Goal: Information Seeking & Learning: Find specific page/section

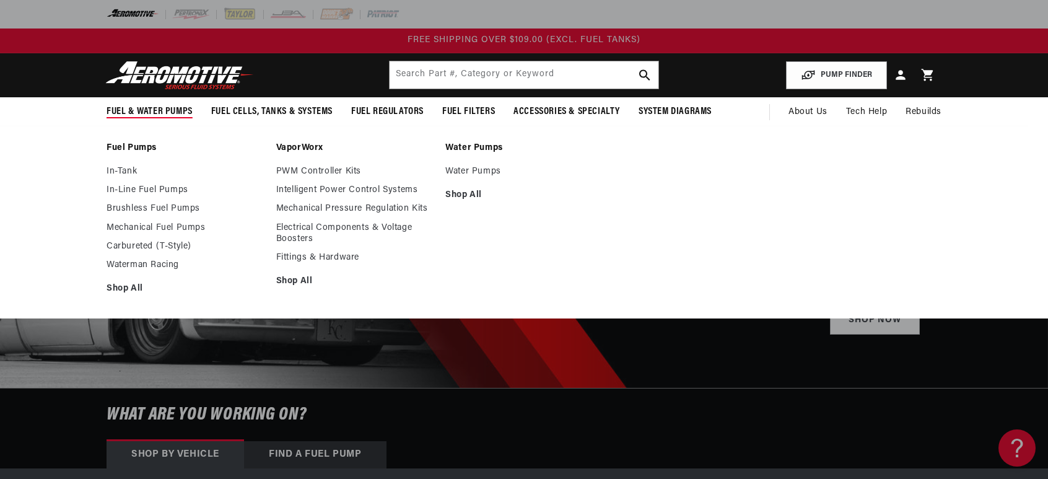
click at [135, 118] on summary "Fuel & Water Pumps" at bounding box center [149, 111] width 105 height 29
click at [170, 211] on link "Brushless Fuel Pumps" at bounding box center [185, 208] width 157 height 11
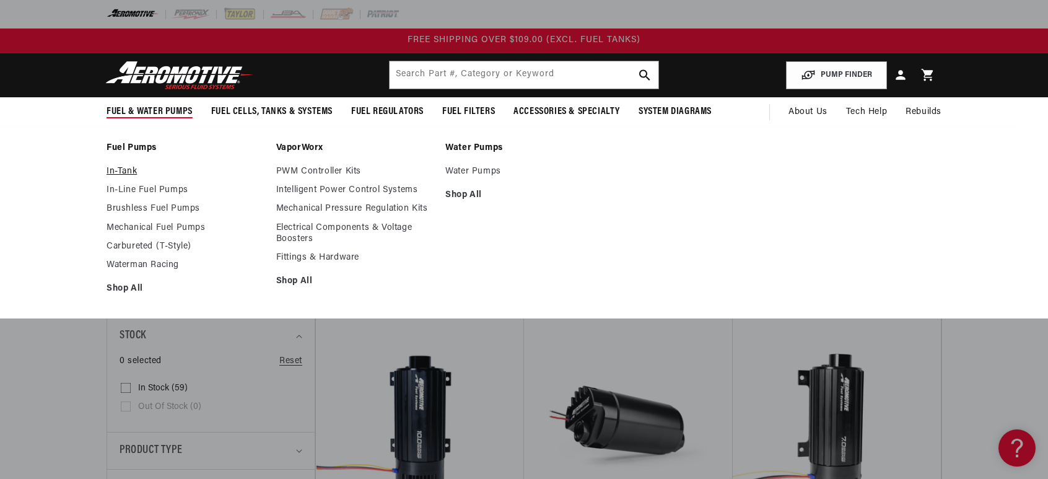
click at [116, 170] on link "In-Tank" at bounding box center [185, 171] width 157 height 11
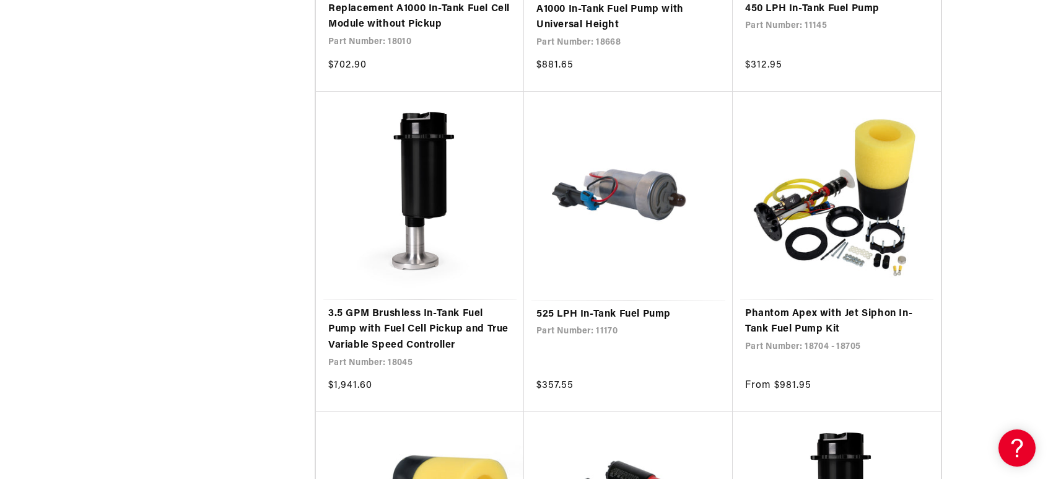
scroll to position [2167, 0]
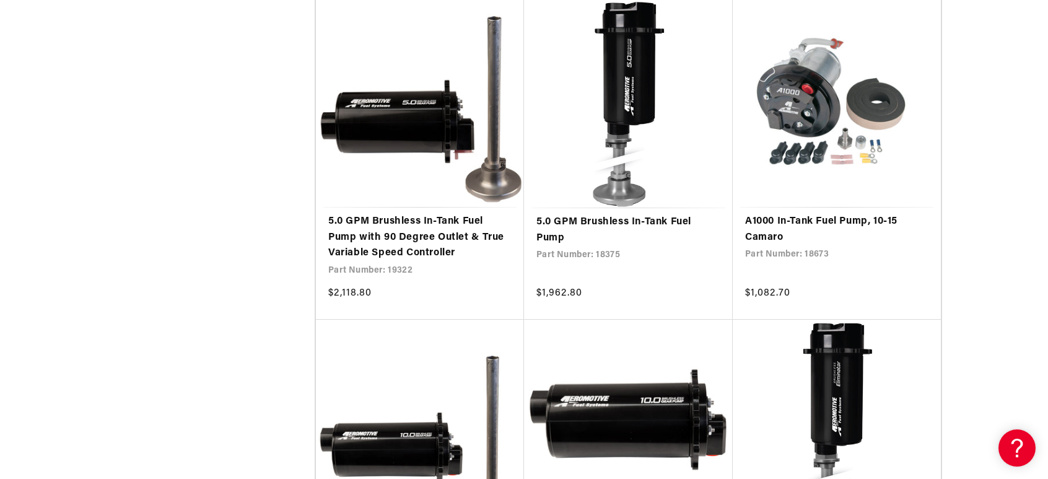
scroll to position [3468, 0]
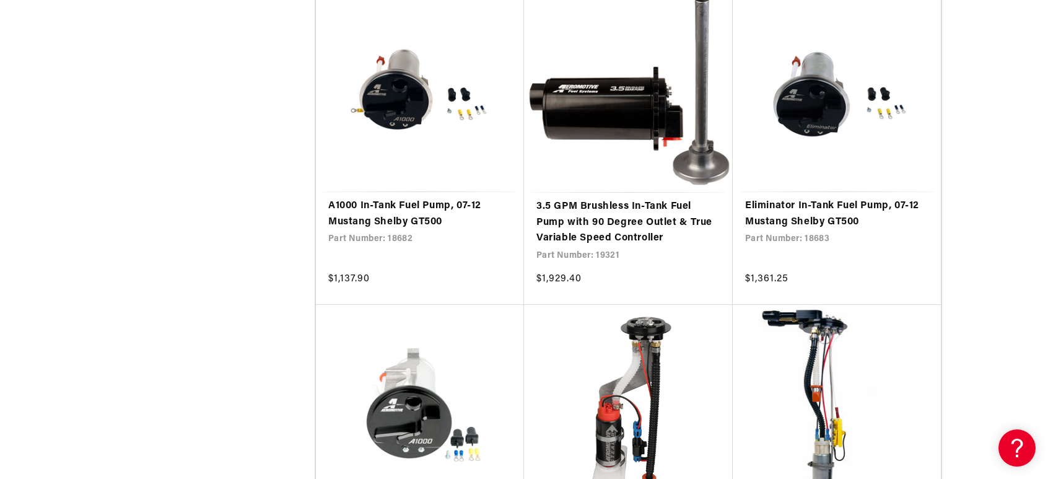
scroll to position [7369, 0]
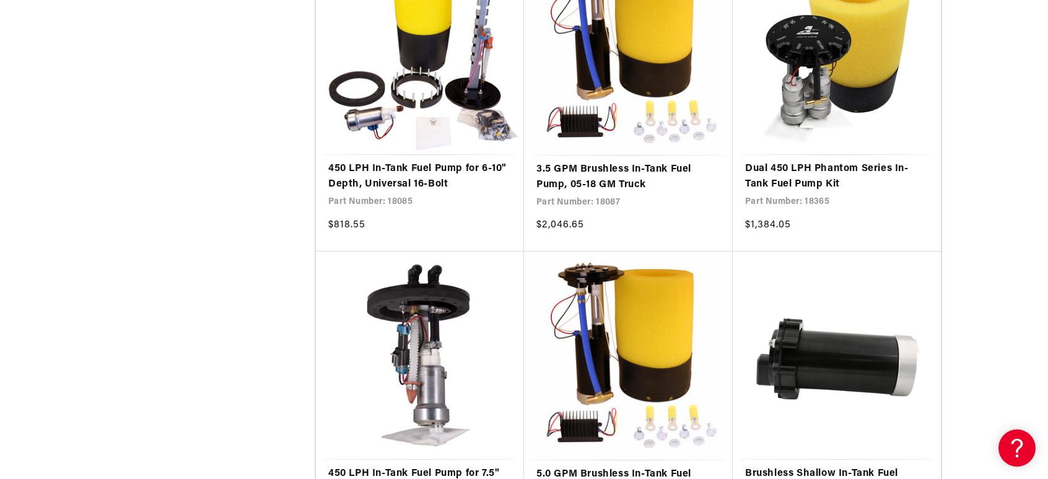
scroll to position [9846, 0]
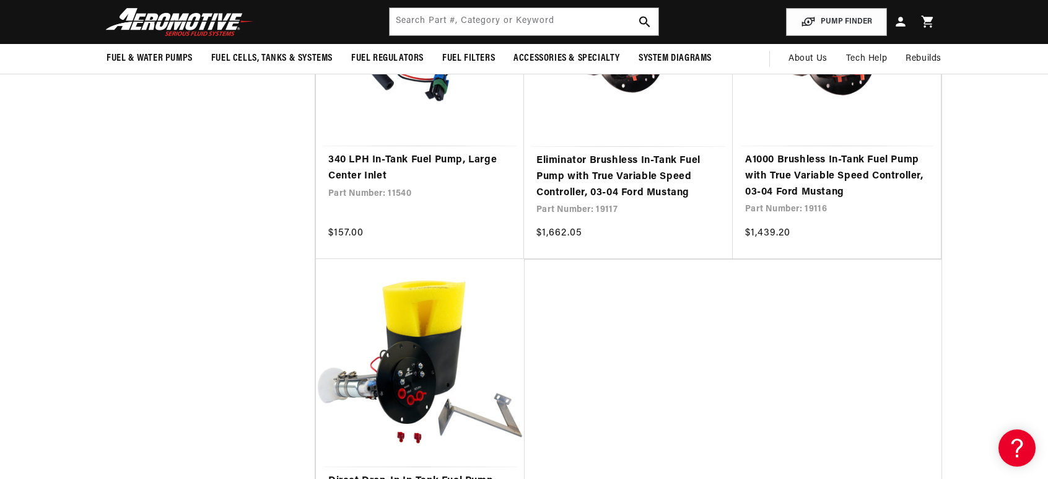
scroll to position [10032, 0]
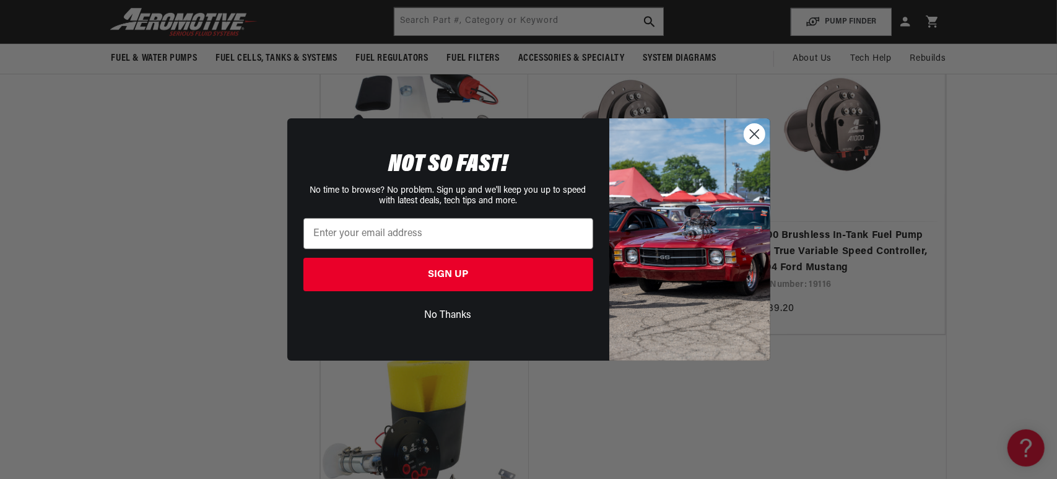
drag, startPoint x: 755, startPoint y: 129, endPoint x: 789, endPoint y: 132, distance: 34.1
click at [755, 130] on circle "Close dialog" at bounding box center [754, 134] width 20 height 20
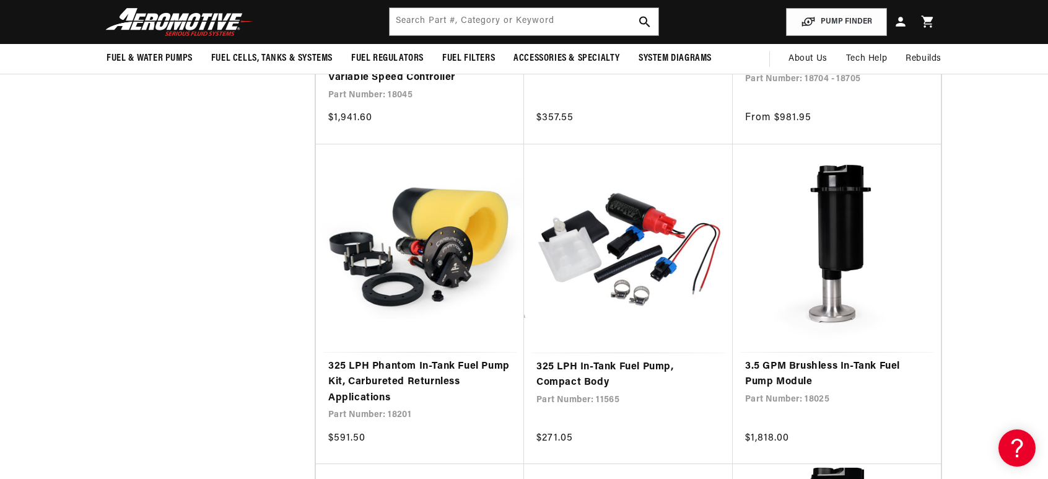
scroll to position [2044, 0]
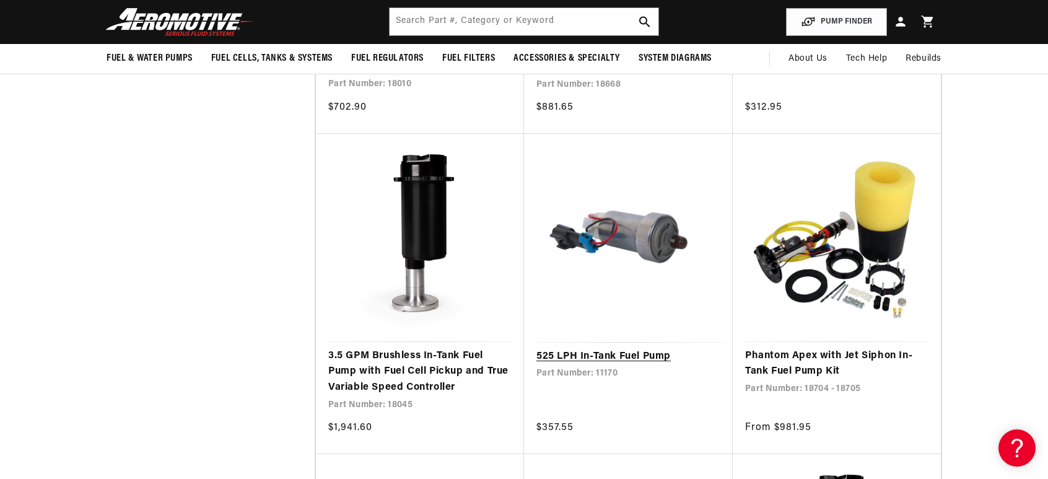
click at [631, 349] on link "525 LPH In-Tank Fuel Pump" at bounding box center [628, 357] width 184 height 16
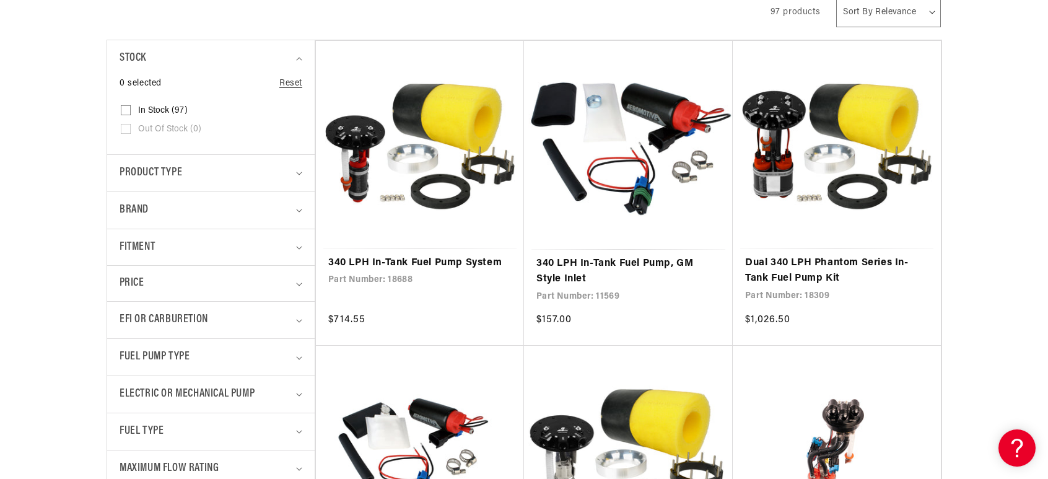
scroll to position [310, 0]
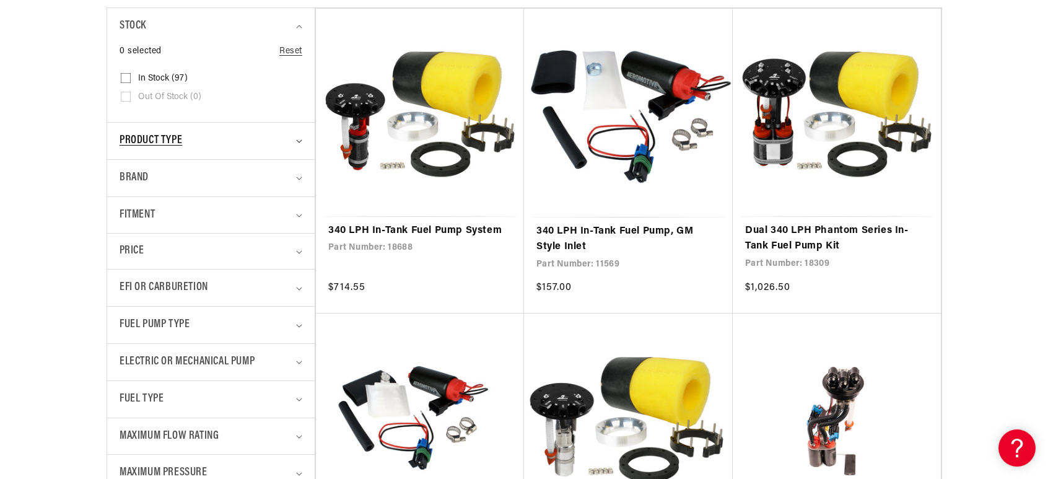
click at [301, 142] on icon "Product type (0 selected)" at bounding box center [299, 141] width 6 height 4
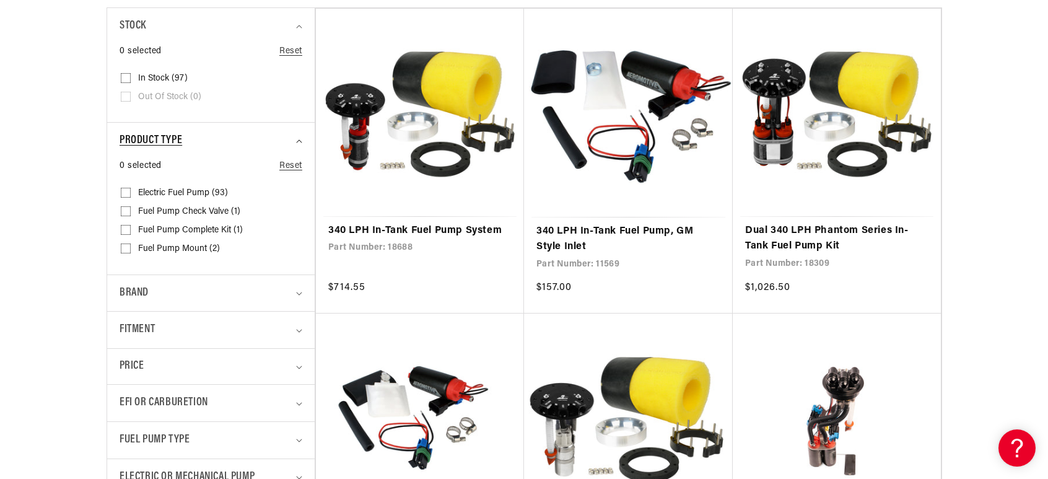
click at [301, 142] on icon "Product type (0 selected)" at bounding box center [299, 141] width 6 height 4
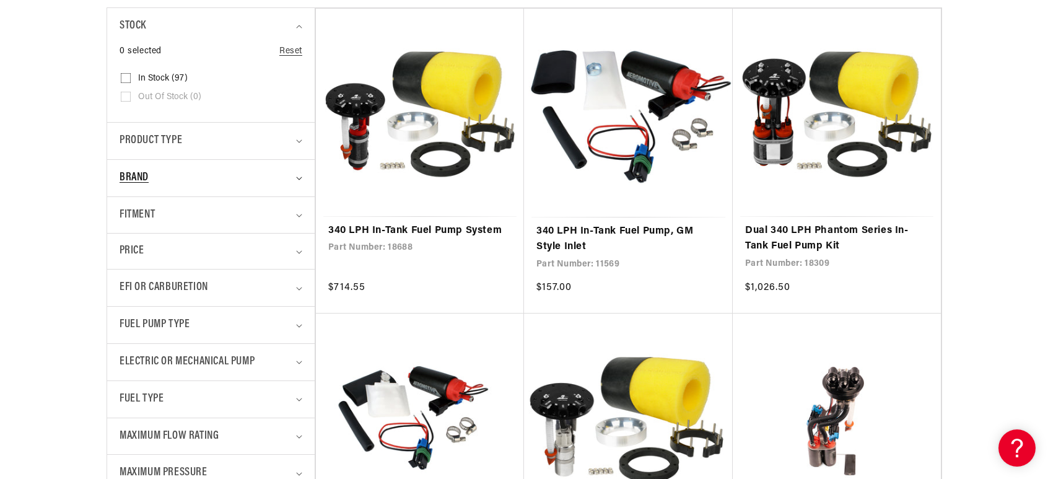
click at [299, 181] on summary "Brand" at bounding box center [211, 178] width 183 height 37
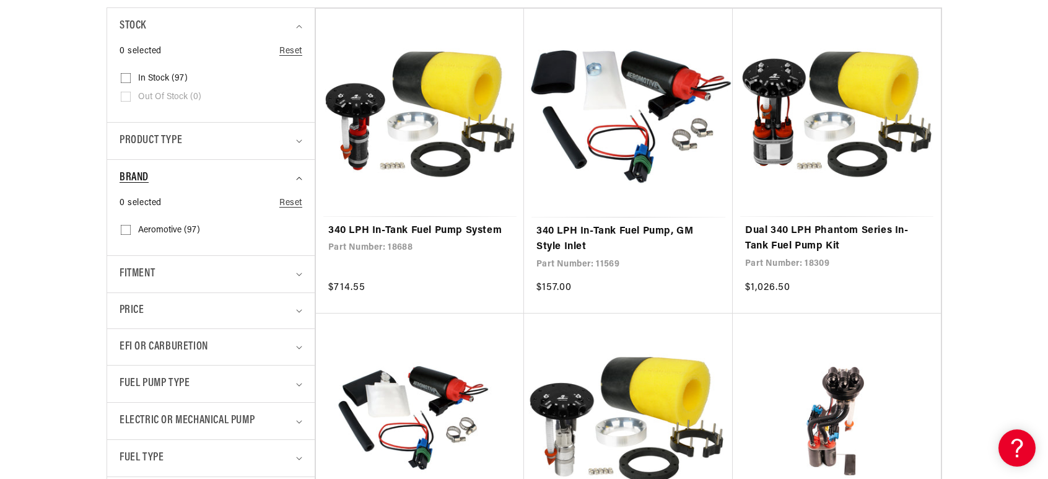
click at [299, 181] on summary "Brand" at bounding box center [211, 178] width 183 height 37
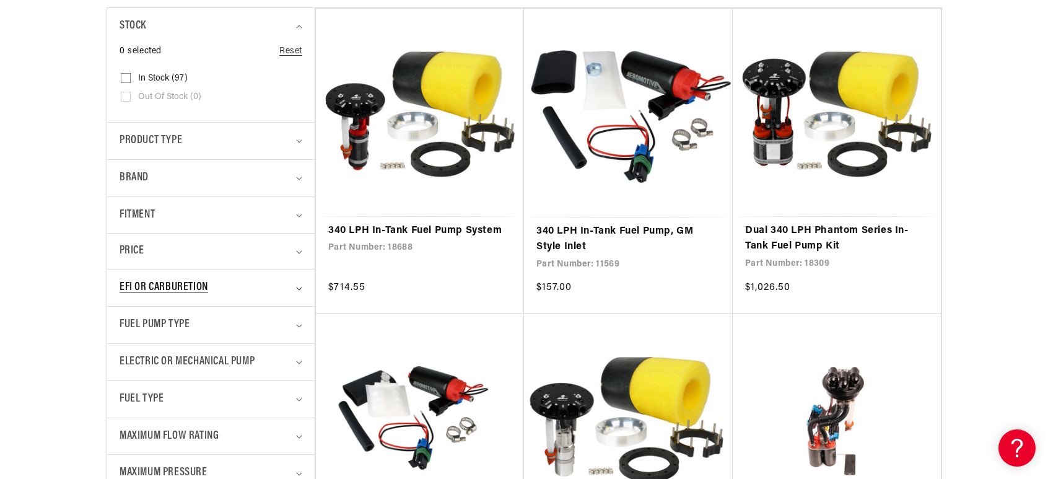
click at [299, 284] on summary "EFI or Carburetion" at bounding box center [211, 287] width 183 height 37
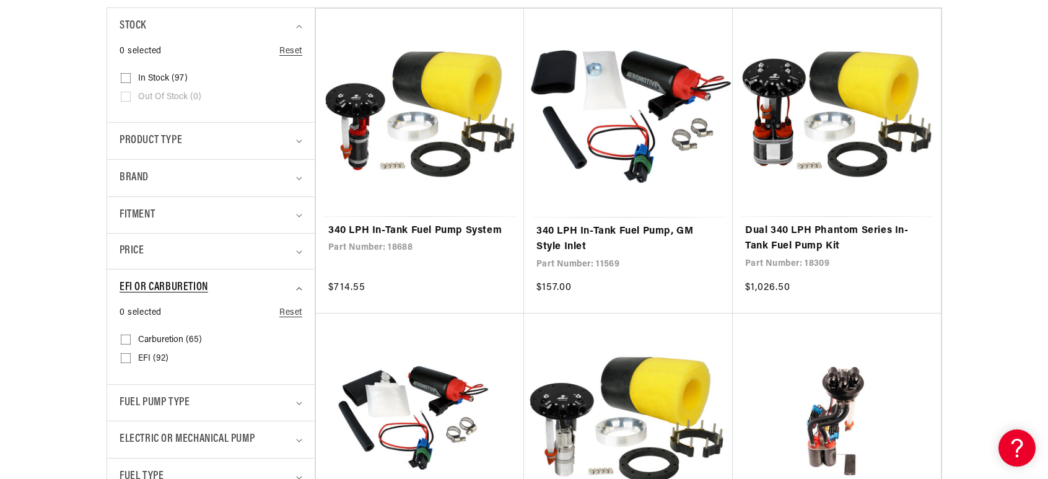
click at [299, 283] on summary "EFI or Carburetion" at bounding box center [211, 287] width 183 height 37
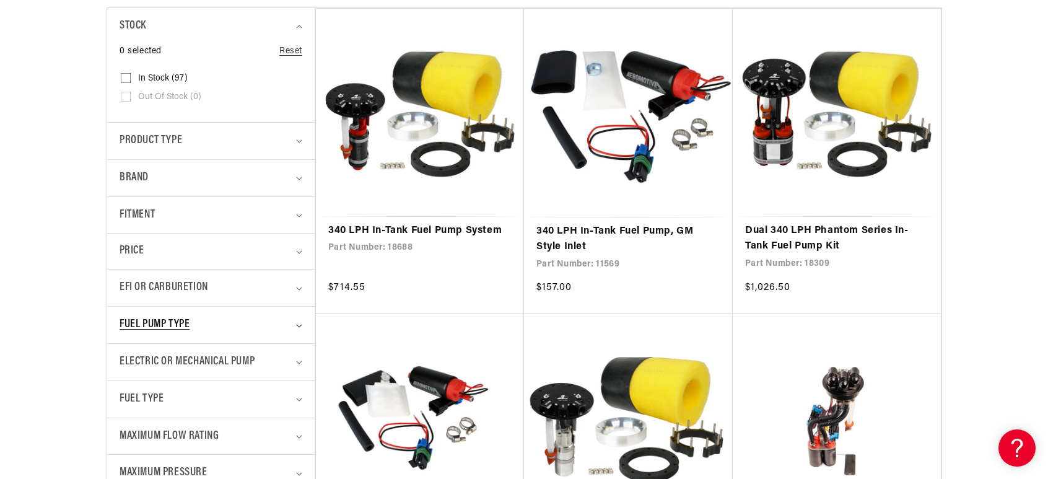
click at [294, 318] on summary "Fuel Pump Type" at bounding box center [211, 325] width 183 height 37
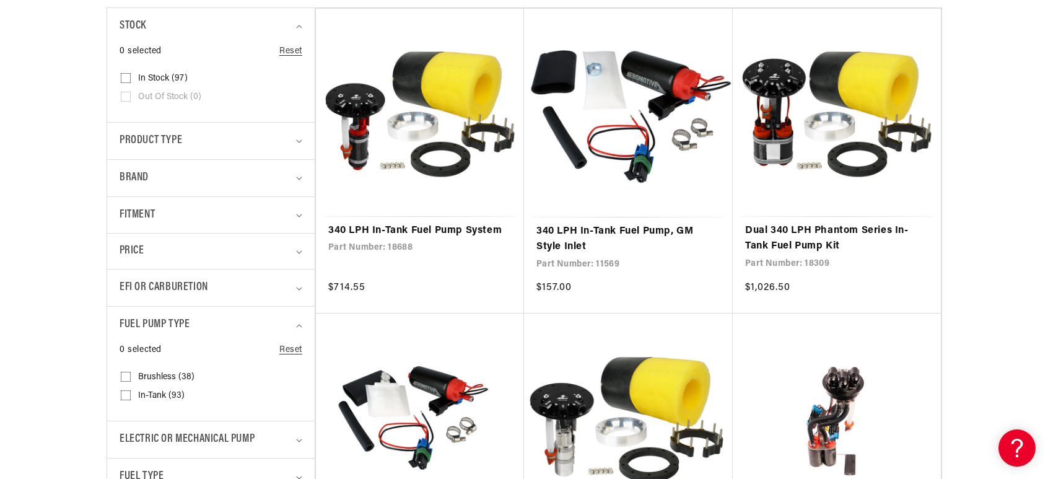
click at [128, 396] on input "In-Tank (93) In-Tank (93 products)" at bounding box center [126, 398] width 10 height 10
checkbox input "true"
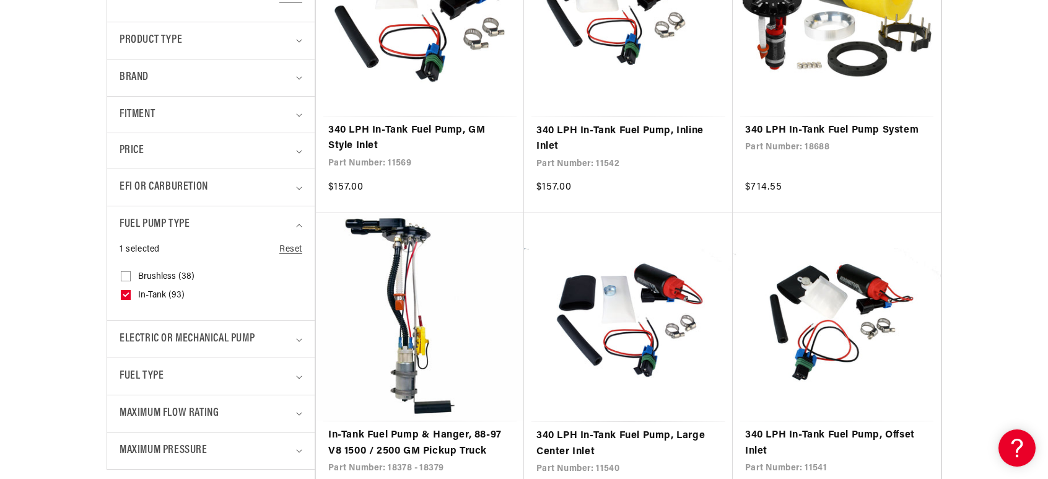
scroll to position [433, 0]
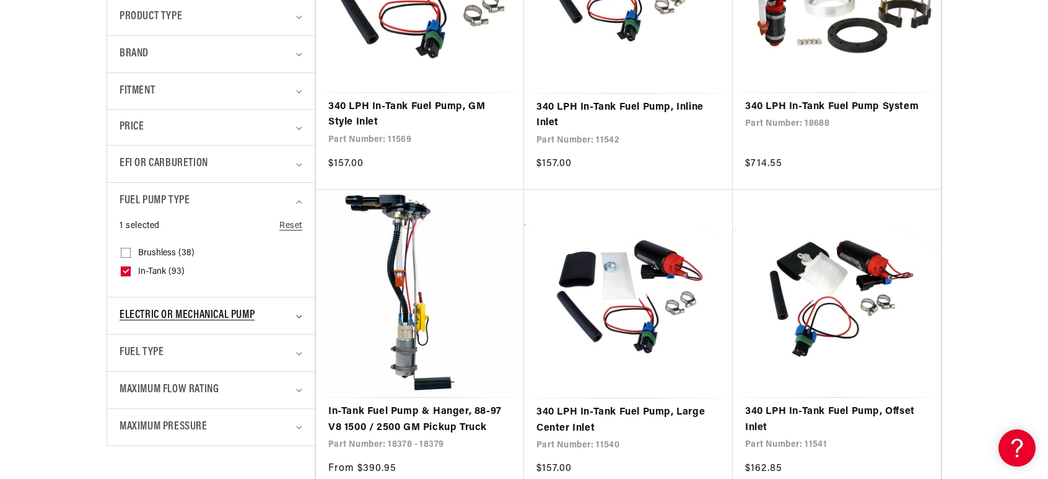
click at [229, 321] on span "Electric or Mechanical Pump" at bounding box center [187, 316] width 135 height 18
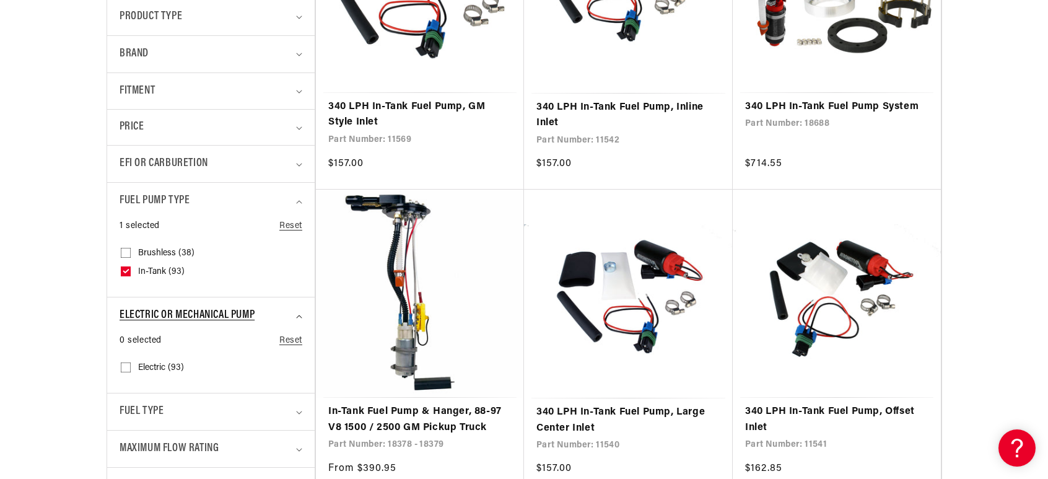
click at [229, 321] on span "Electric or Mechanical Pump" at bounding box center [187, 316] width 135 height 18
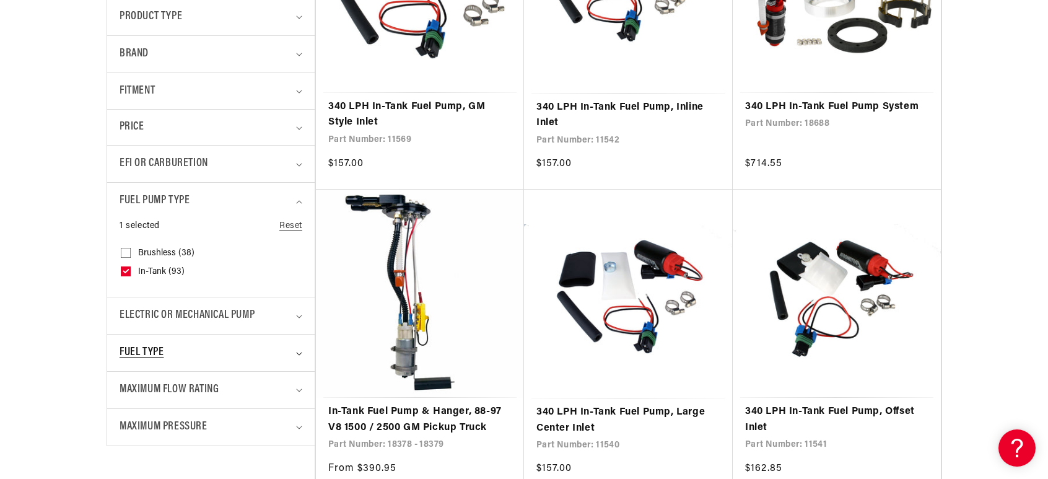
click at [134, 353] on span "Fuel Type" at bounding box center [142, 353] width 44 height 18
click at [128, 399] on icon at bounding box center [126, 404] width 10 height 10
click at [128, 402] on input "E85 (25) E85 (25 products)" at bounding box center [126, 407] width 10 height 10
checkbox input "true"
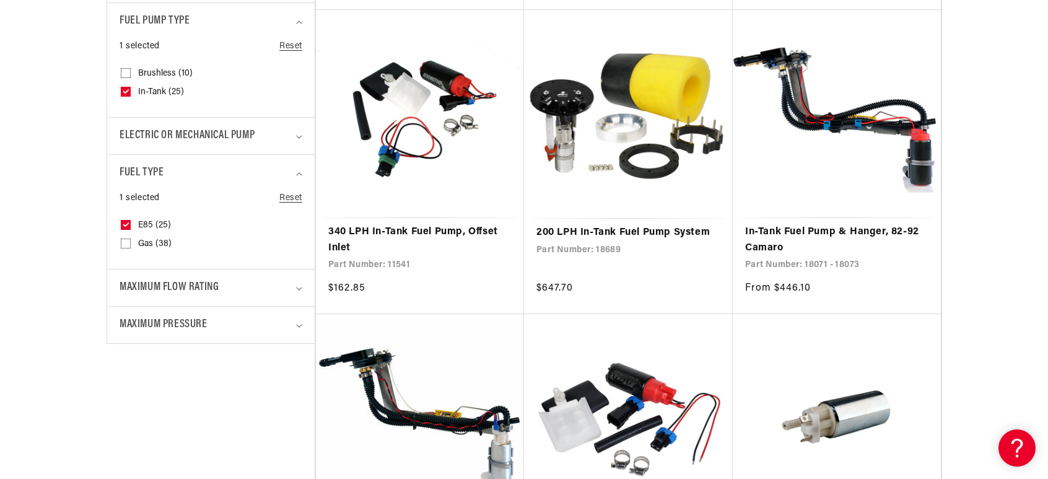
scroll to position [619, 0]
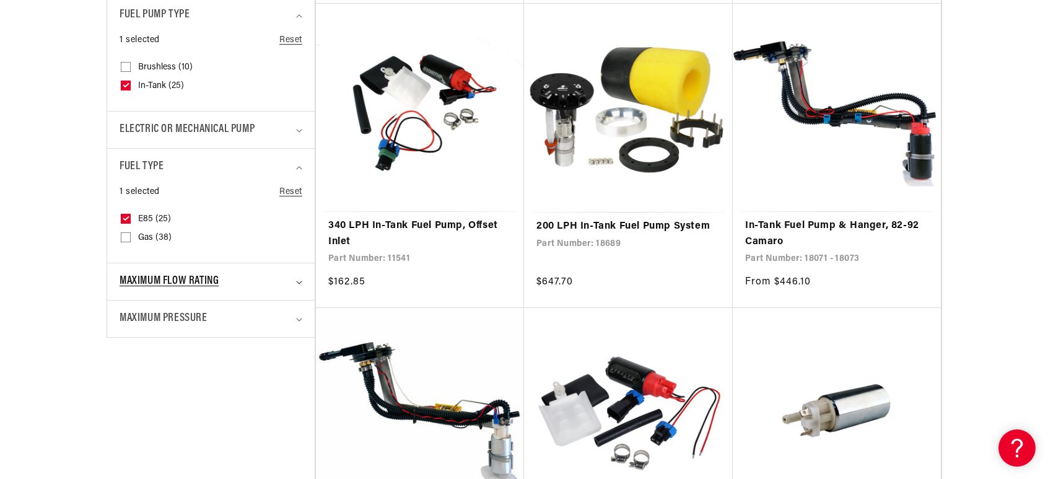
click at [212, 282] on span "Maximum Flow Rating" at bounding box center [169, 281] width 99 height 18
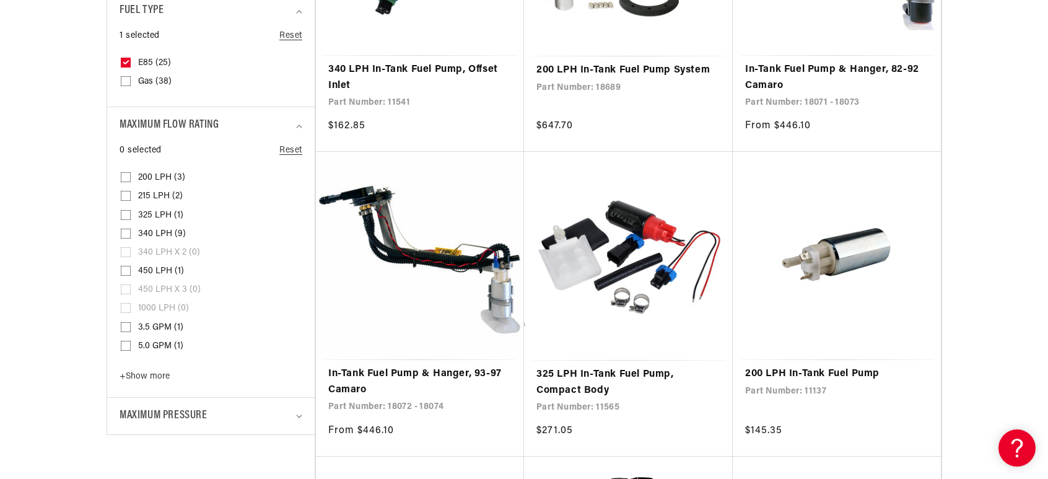
scroll to position [805, 0]
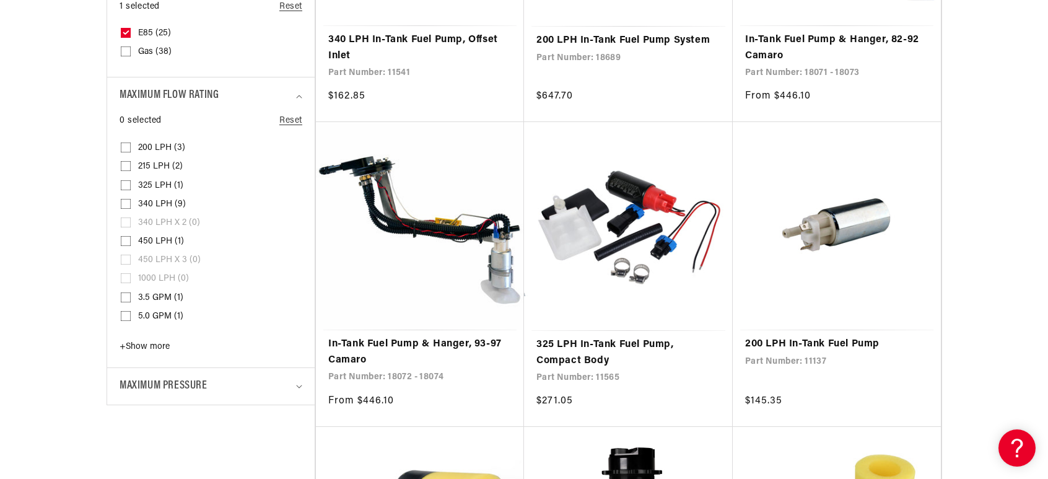
click at [122, 342] on span "+" at bounding box center [123, 346] width 6 height 9
click at [123, 238] on input "450 LPH (1) 450 LPH (1 product)" at bounding box center [126, 243] width 10 height 10
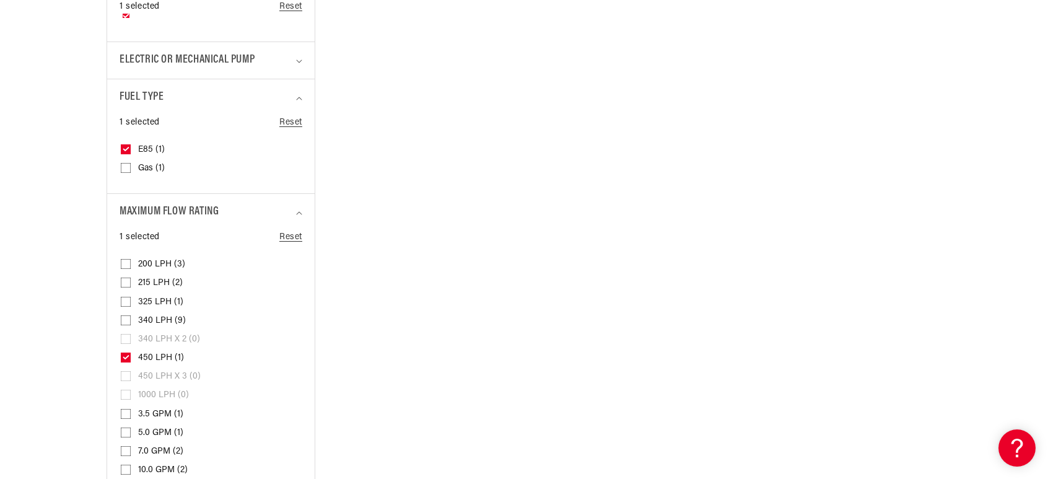
scroll to position [743, 0]
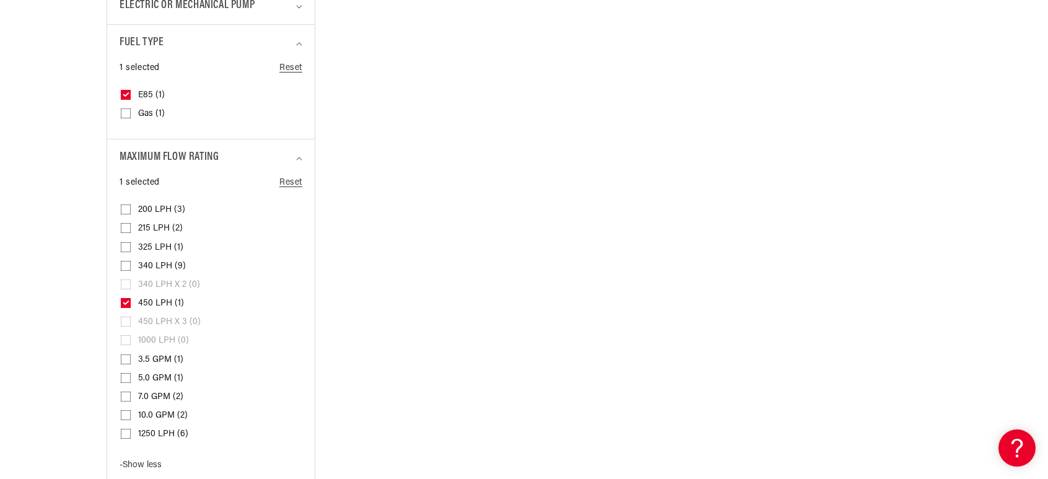
click at [123, 300] on icon at bounding box center [126, 302] width 7 height 4
click at [123, 300] on input "450 LPH (1) 450 LPH (1 product)" at bounding box center [126, 305] width 10 height 10
checkbox input "false"
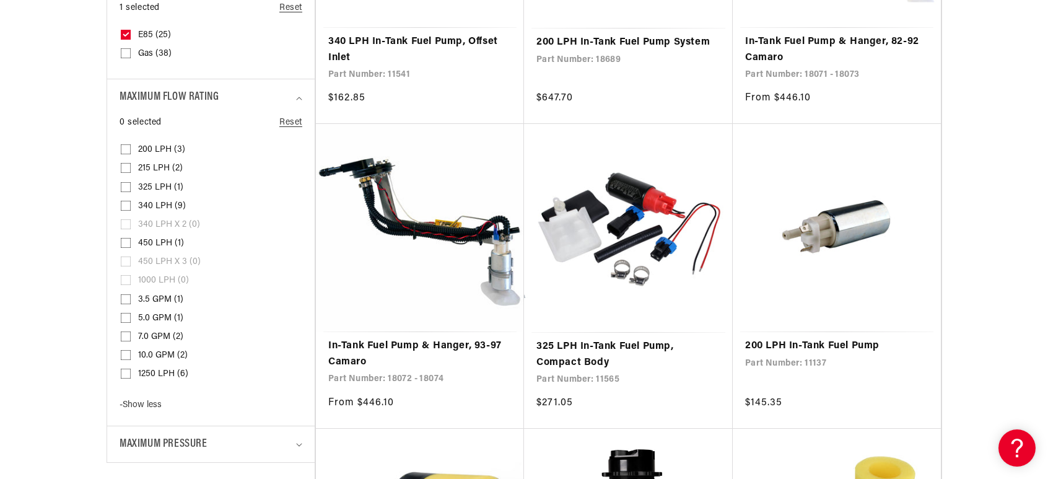
scroll to position [805, 0]
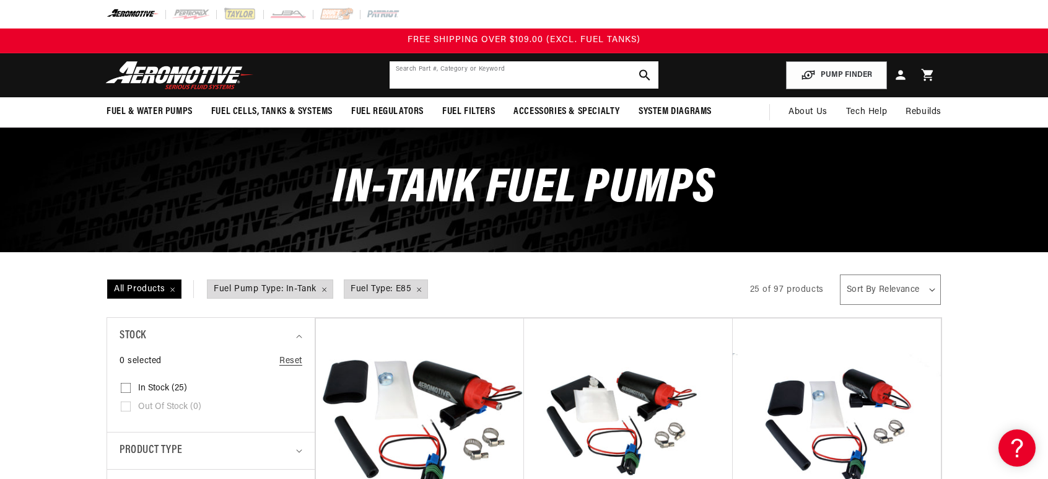
click at [421, 75] on input "text" at bounding box center [524, 74] width 269 height 27
type input "525"
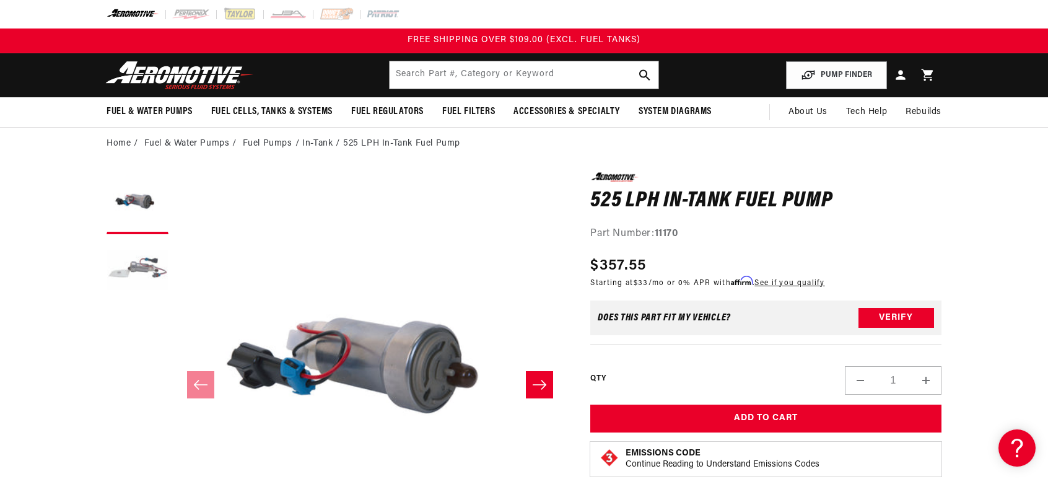
click at [546, 379] on icon "Slide right" at bounding box center [539, 384] width 15 height 12
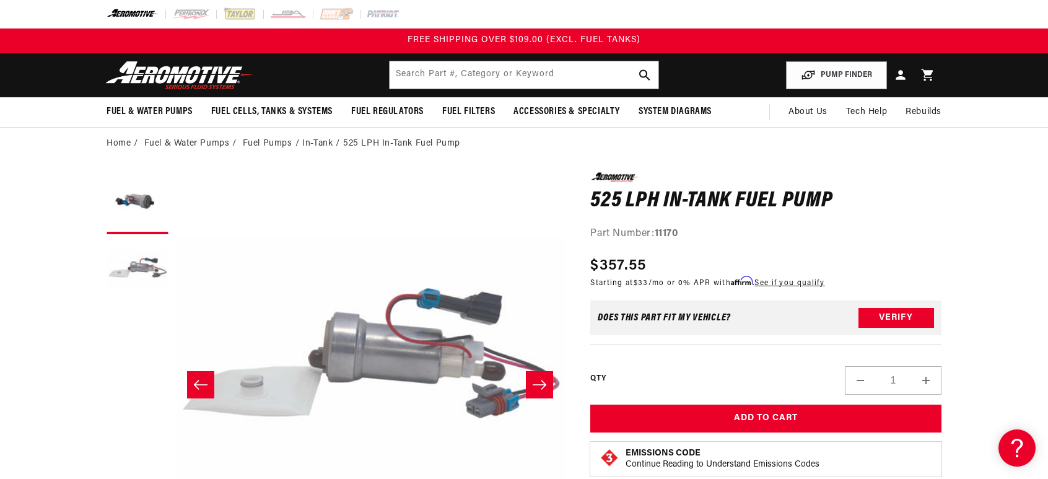
scroll to position [0, 391]
click at [546, 379] on icon "Slide right" at bounding box center [539, 384] width 15 height 12
click at [193, 386] on icon "Slide left" at bounding box center [200, 384] width 15 height 12
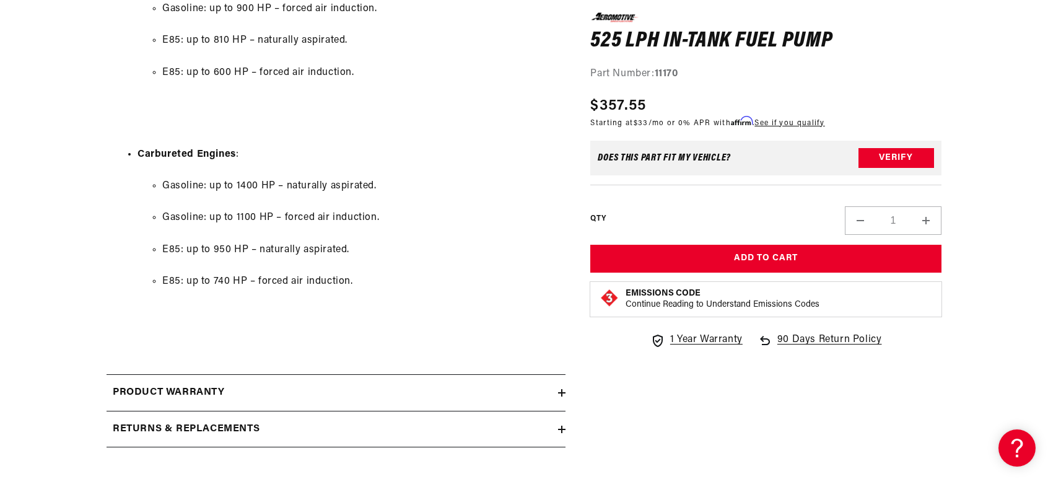
scroll to position [1424, 0]
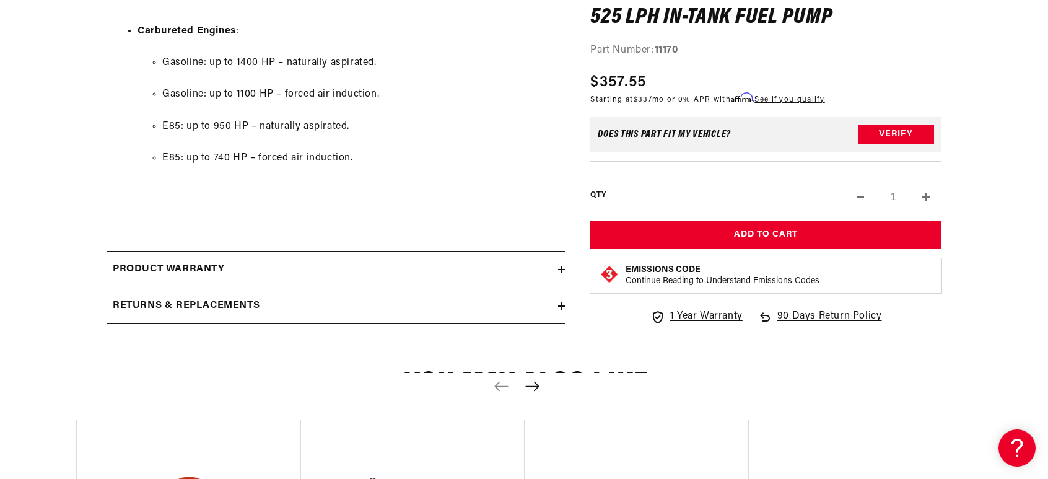
click at [536, 387] on icon "Next slide" at bounding box center [532, 385] width 14 height 9
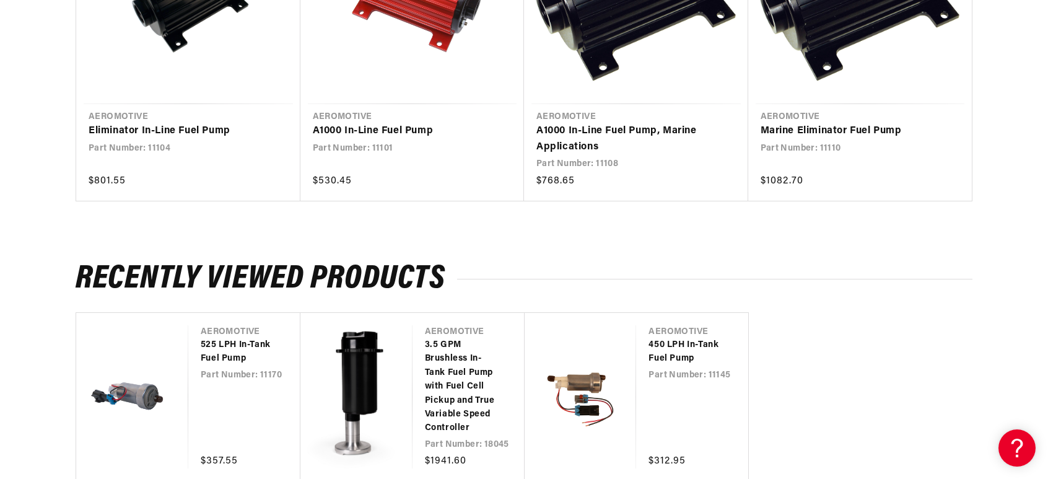
scroll to position [1982, 0]
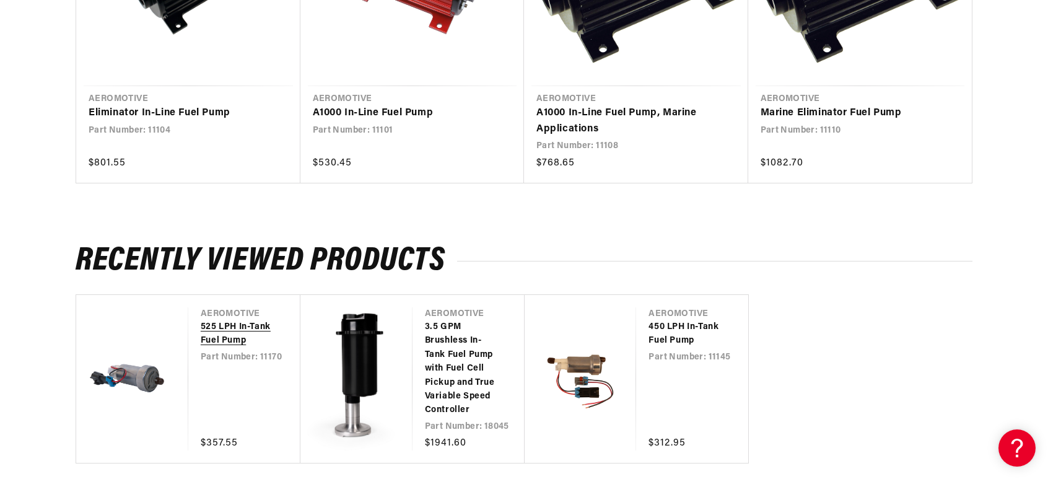
click at [236, 334] on link "525 LPH In-Tank Fuel Pump" at bounding box center [238, 334] width 75 height 28
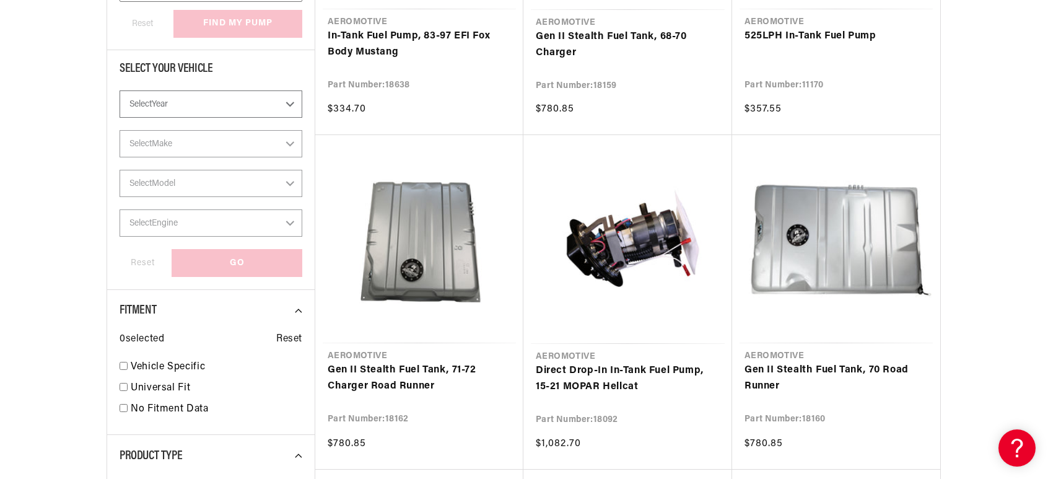
scroll to position [433, 0]
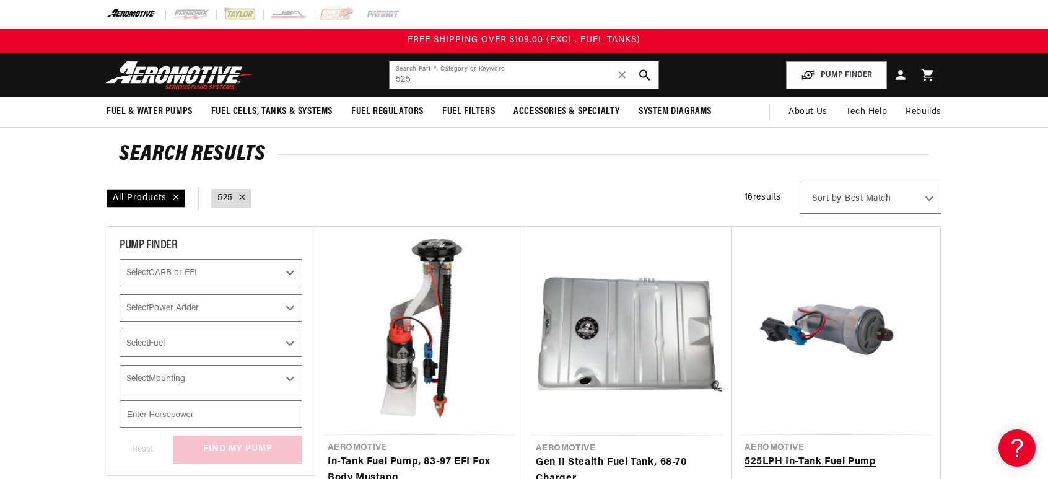
click at [899, 454] on link "525 LPH In-Tank Fuel Pump" at bounding box center [835, 462] width 183 height 16
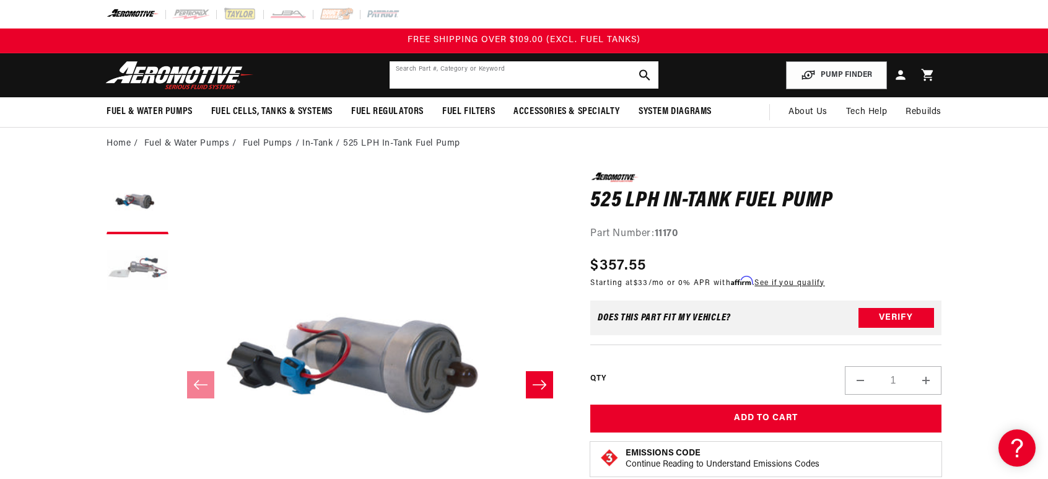
click at [528, 79] on input "text" at bounding box center [524, 74] width 269 height 27
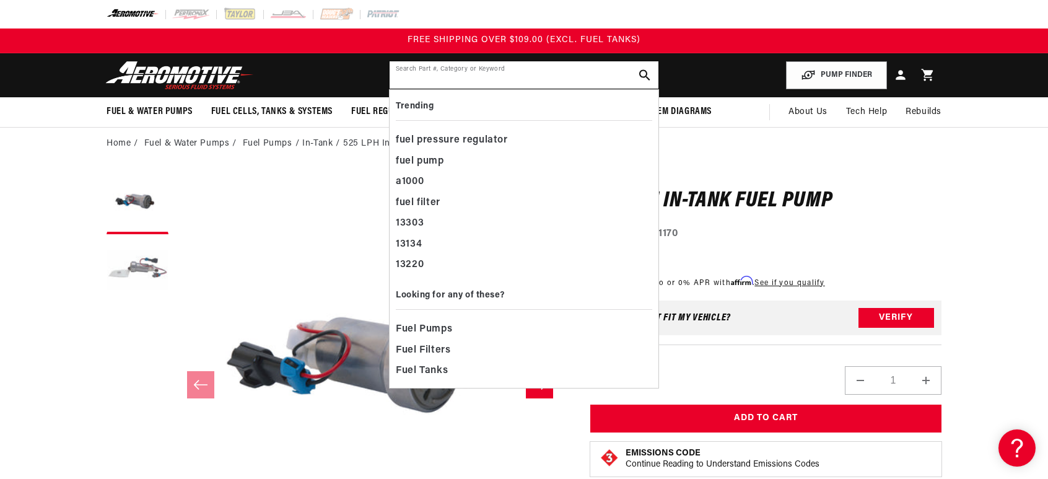
paste input "AEI-11170"
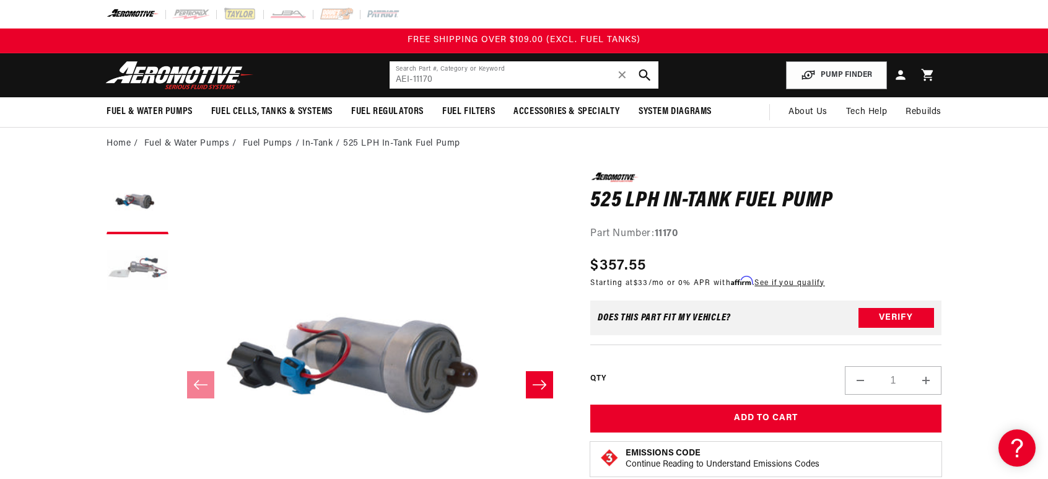
type input "AEI-11170"
click at [648, 74] on icon "search button" at bounding box center [644, 75] width 12 height 12
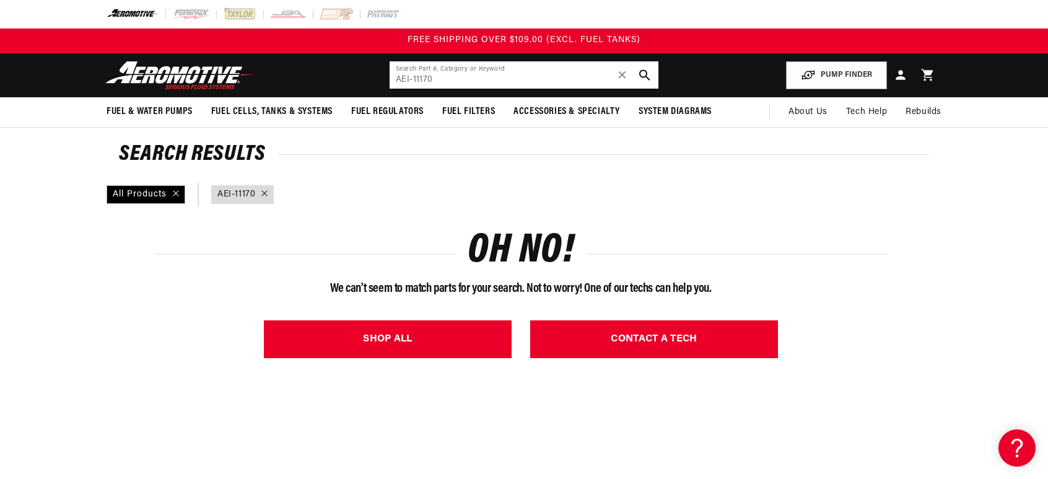
drag, startPoint x: 346, startPoint y: 101, endPoint x: 250, endPoint y: 127, distance: 100.0
click at [252, 126] on sticky-header "Fuel & Water Pumps Back In-Tank Water Pumps" at bounding box center [524, 90] width 1048 height 74
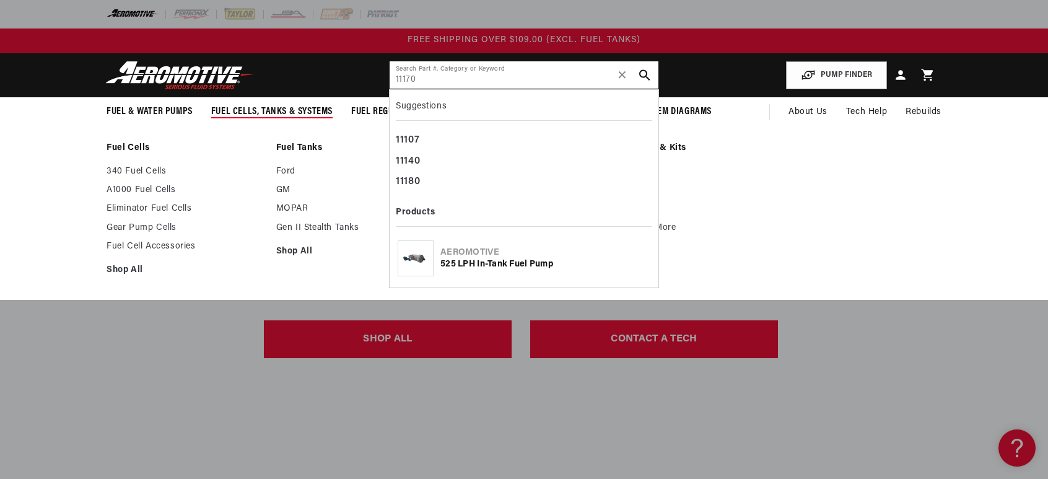
type input "11170"
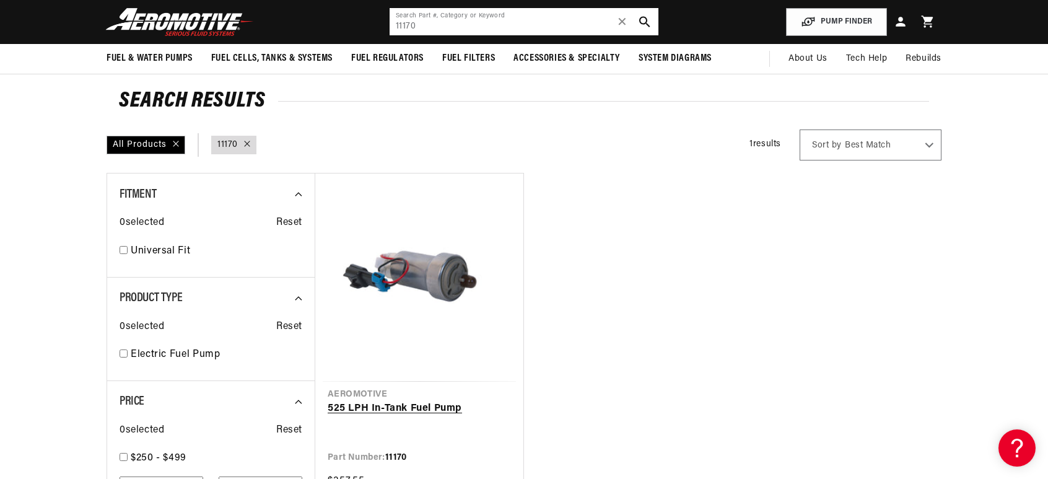
scroll to position [124, 0]
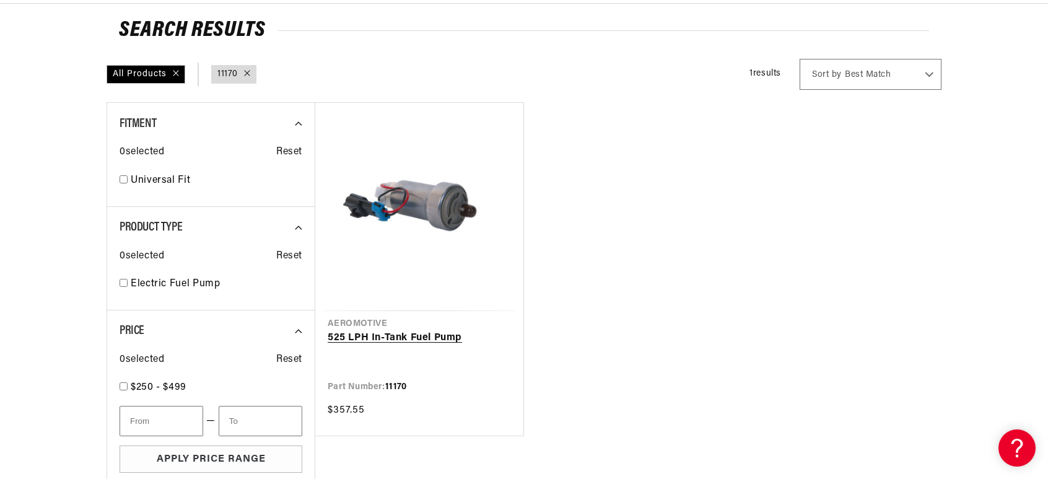
click at [393, 330] on link "525 LPH In-Tank Fuel Pump" at bounding box center [419, 338] width 183 height 16
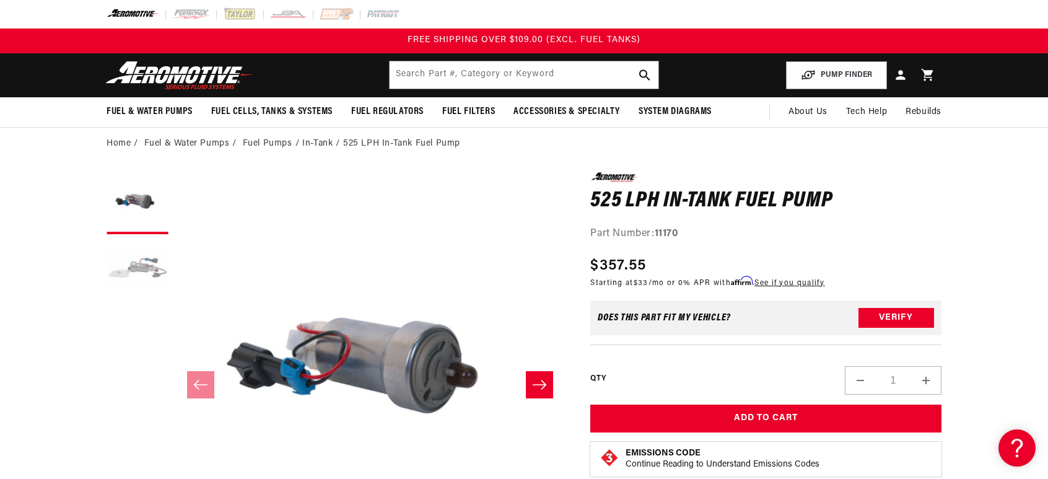
click at [131, 257] on button "Load image 2 in gallery view" at bounding box center [138, 271] width 62 height 62
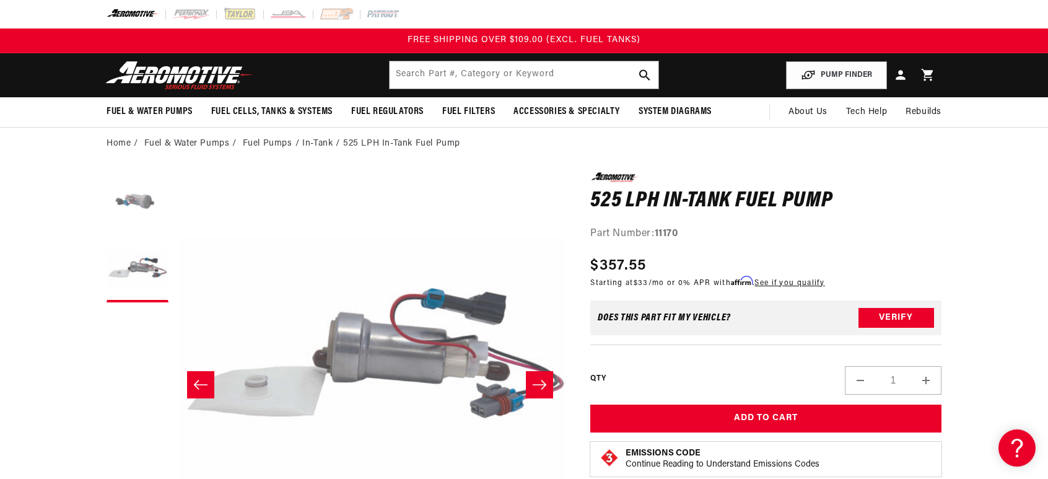
scroll to position [0, 391]
